Goal: Task Accomplishment & Management: Use online tool/utility

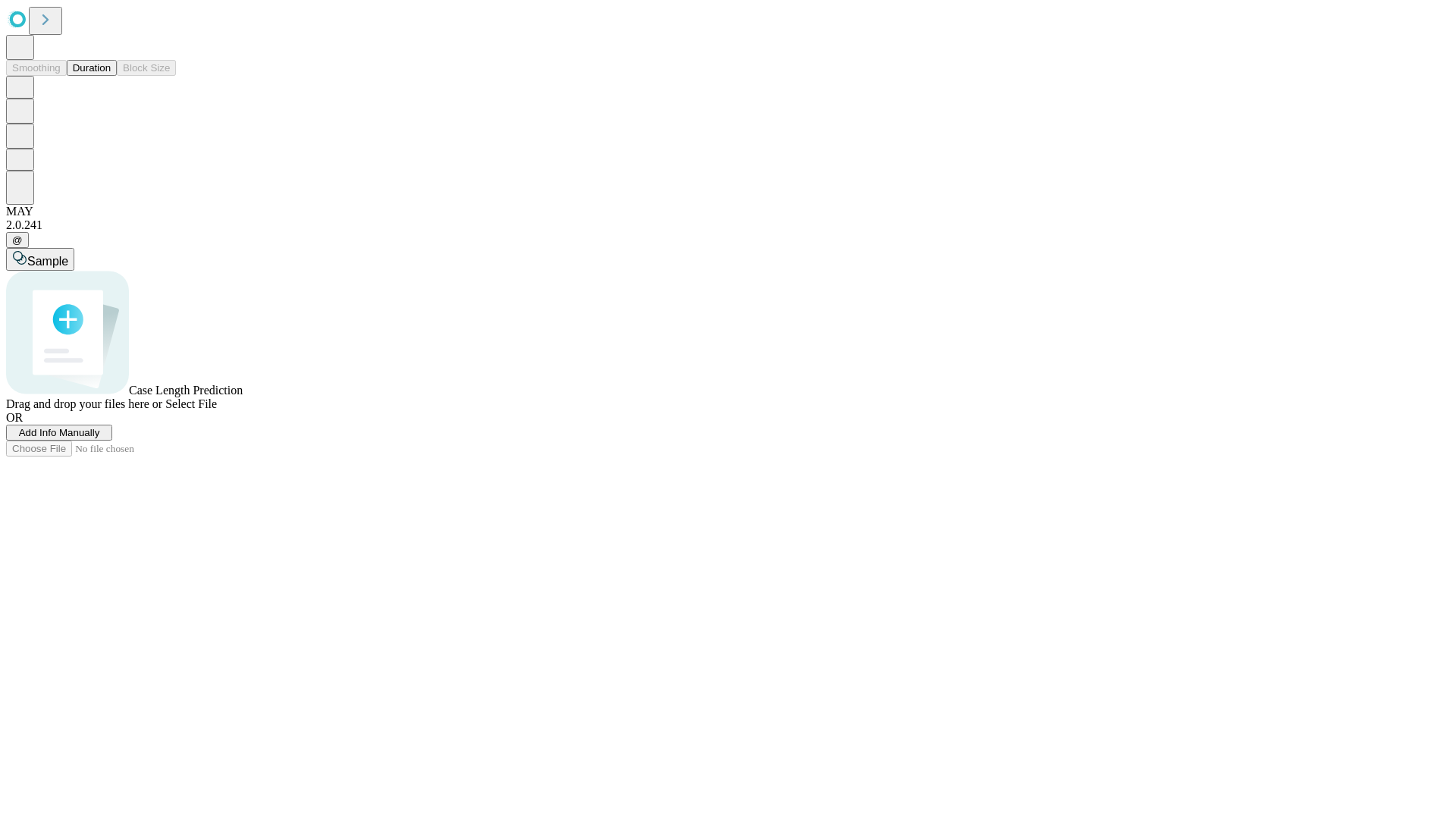
click at [111, 76] on button "Duration" at bounding box center [91, 68] width 50 height 16
click at [100, 439] on span "Add Info Manually" at bounding box center [60, 433] width 81 height 12
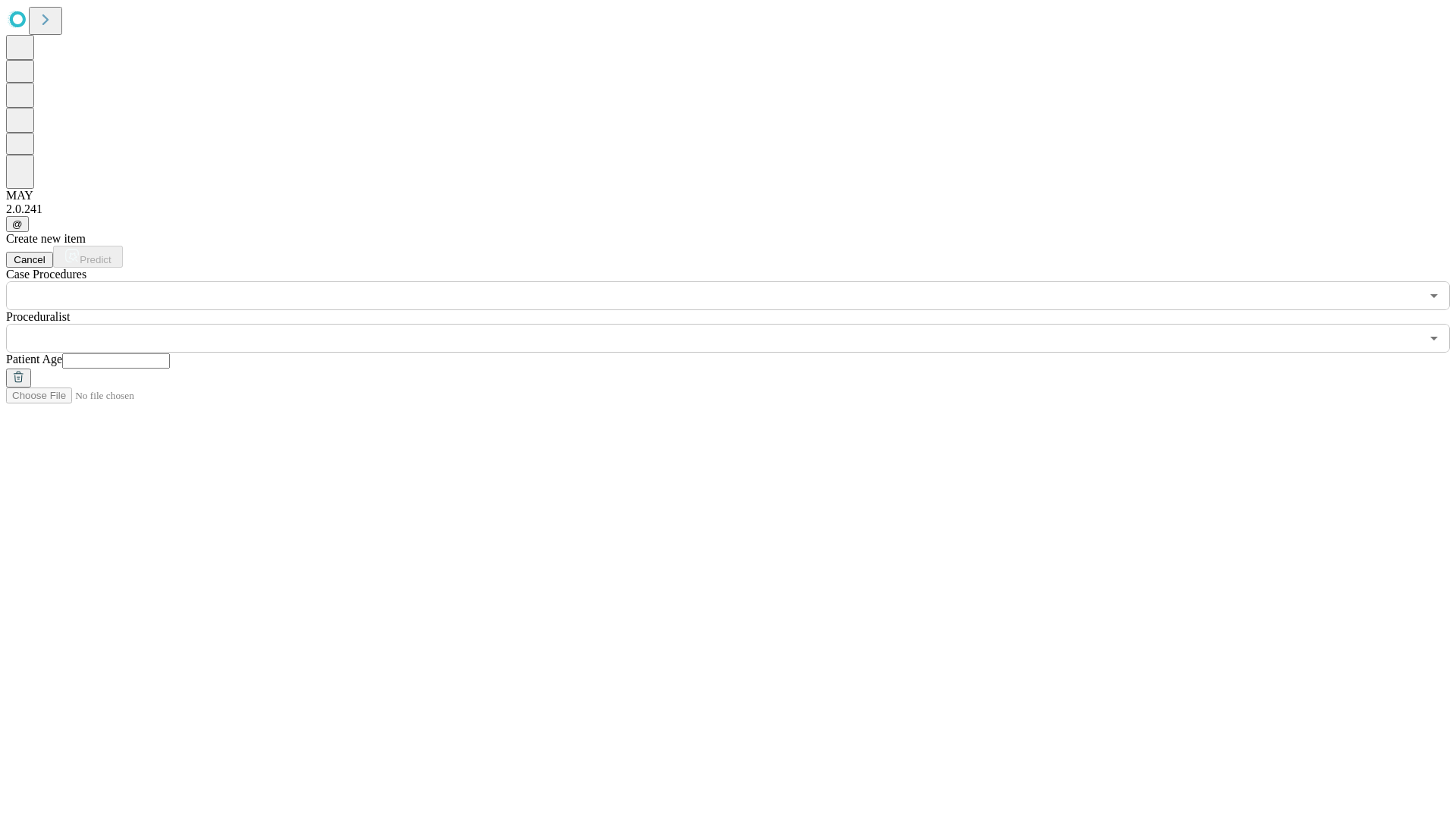
click at [170, 353] on input "text" at bounding box center [116, 361] width 108 height 15
type input "**"
click at [739, 324] on input "text" at bounding box center [713, 339] width 1414 height 29
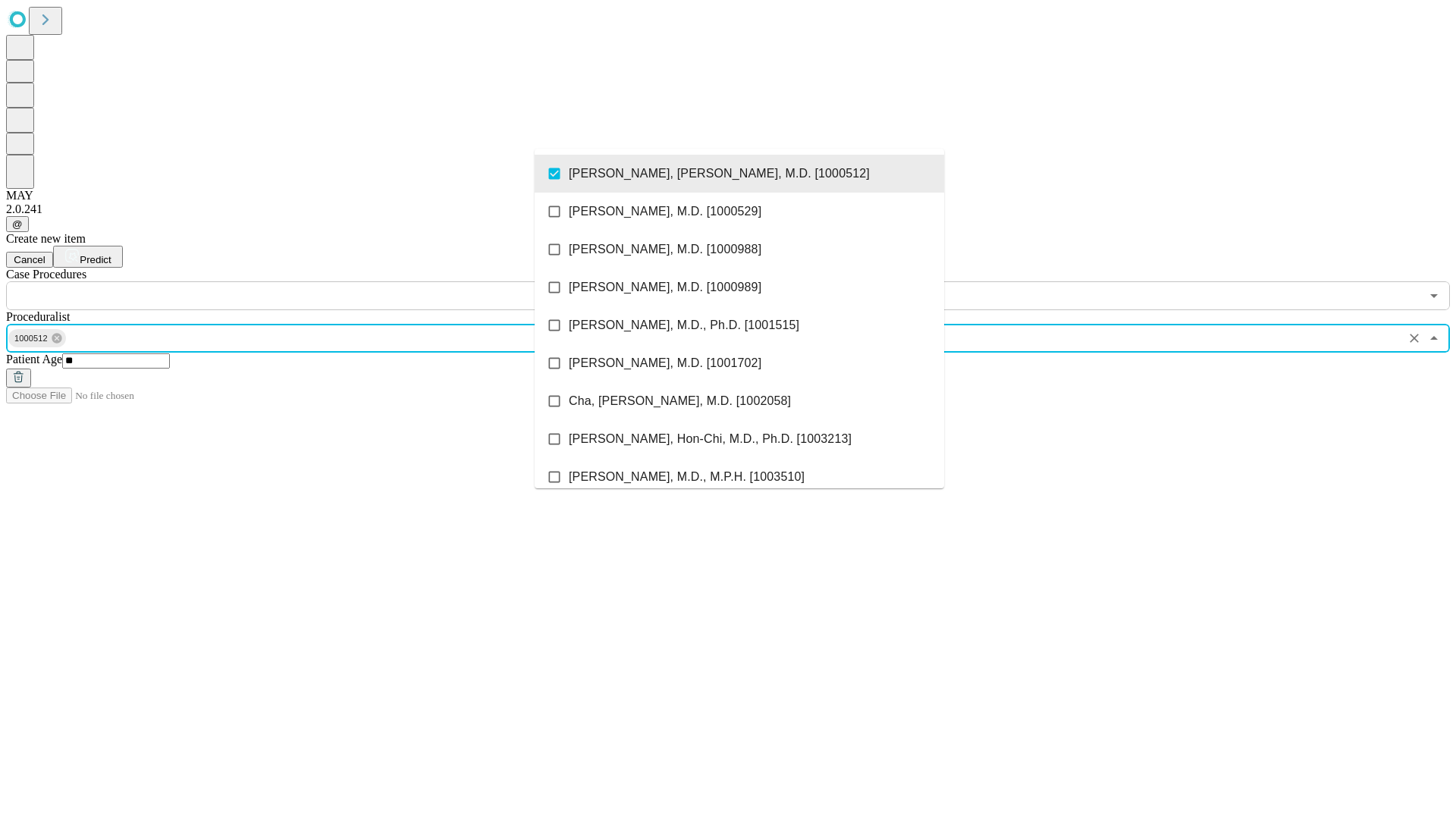
click at [319, 281] on input "text" at bounding box center [713, 296] width 1414 height 29
